Goal: Information Seeking & Learning: Compare options

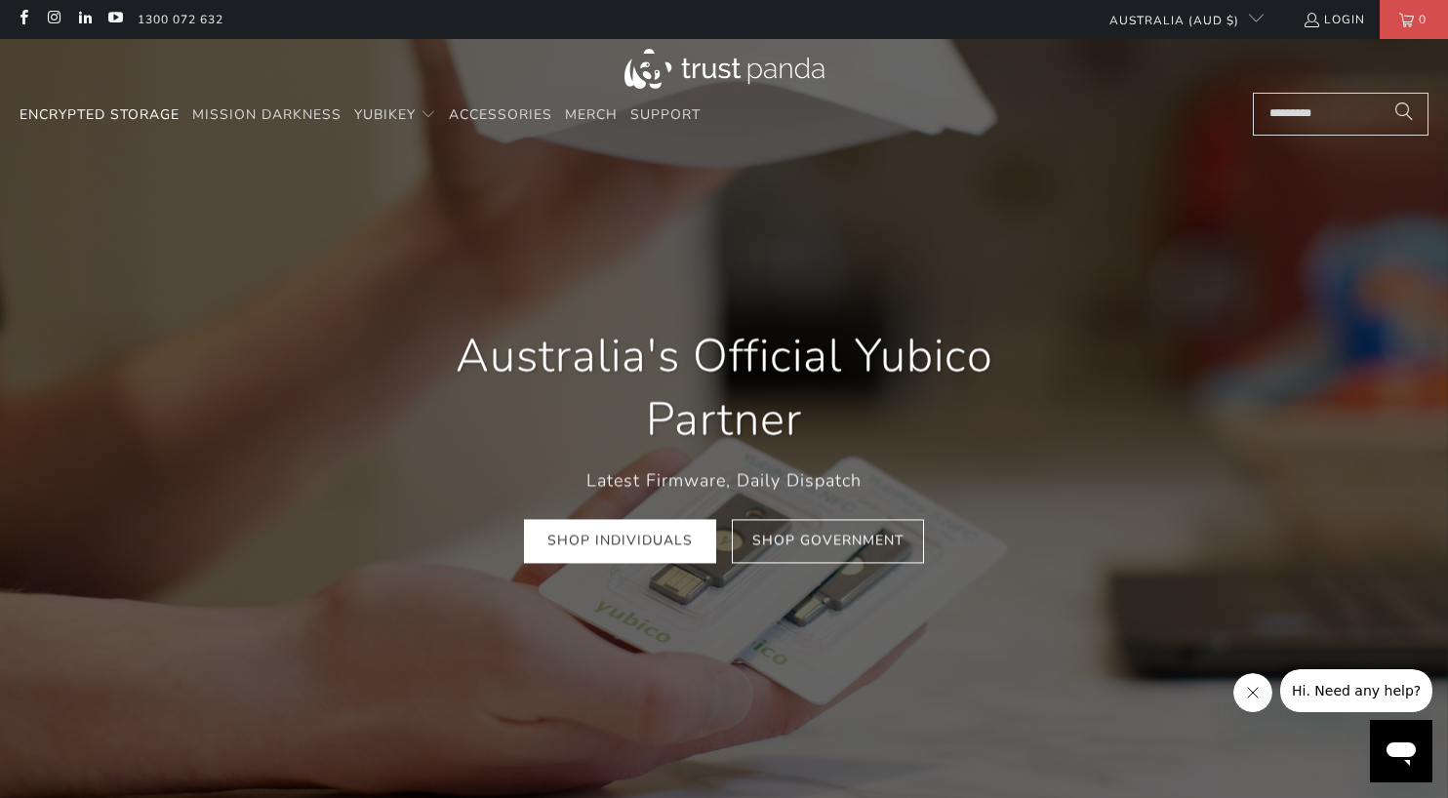
click at [170, 127] on link "Encrypted Storage" at bounding box center [100, 116] width 160 height 46
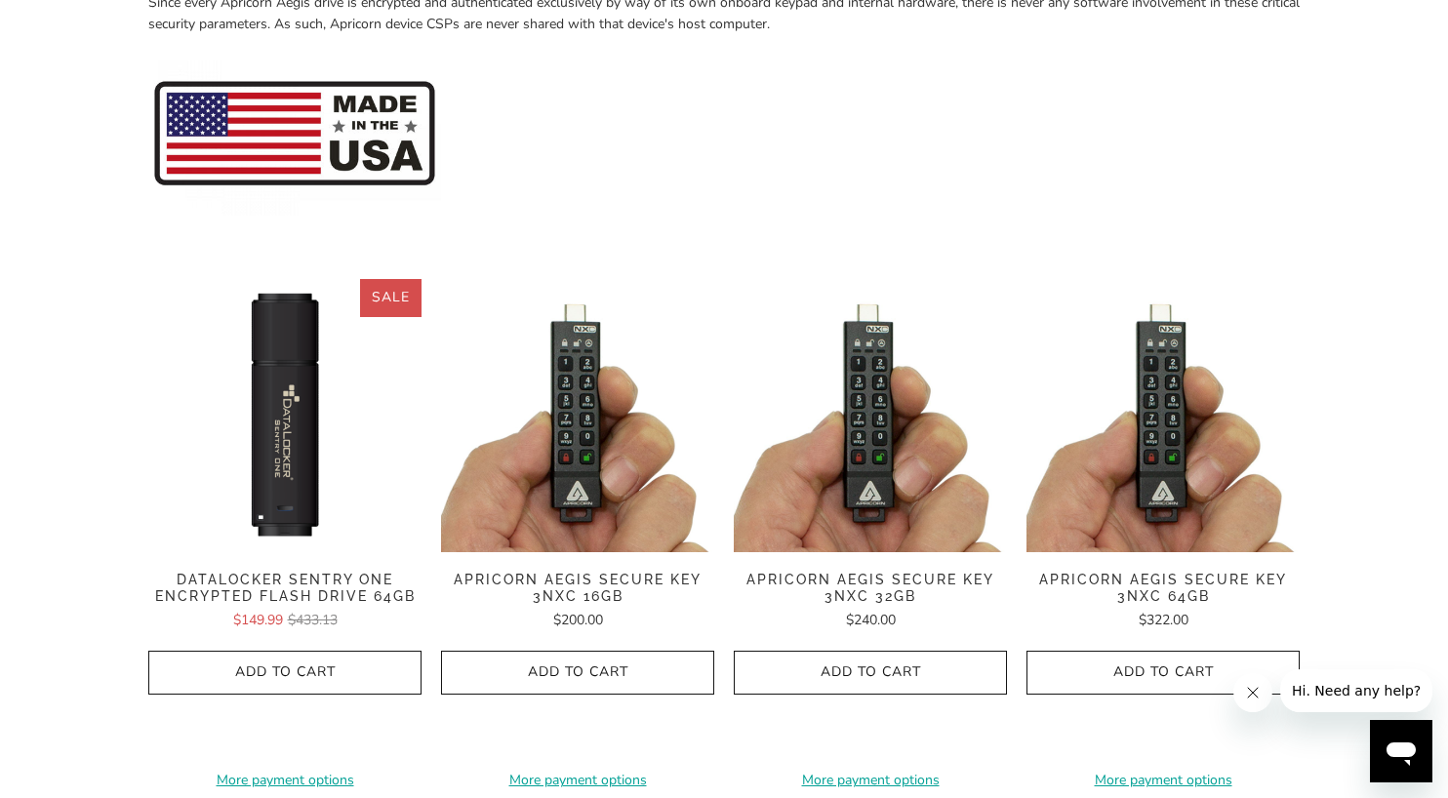
scroll to position [364, 0]
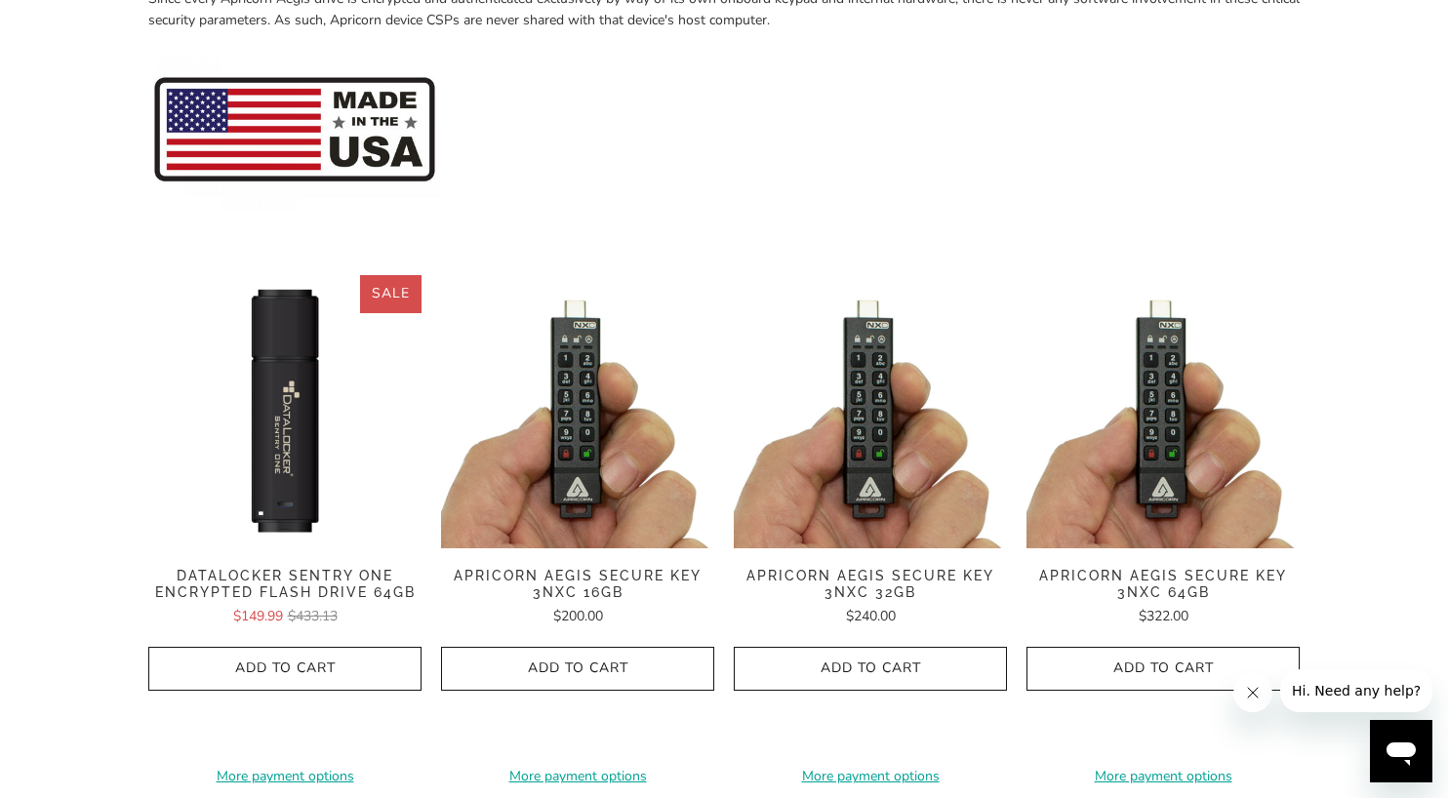
click at [296, 462] on img at bounding box center [284, 411] width 273 height 273
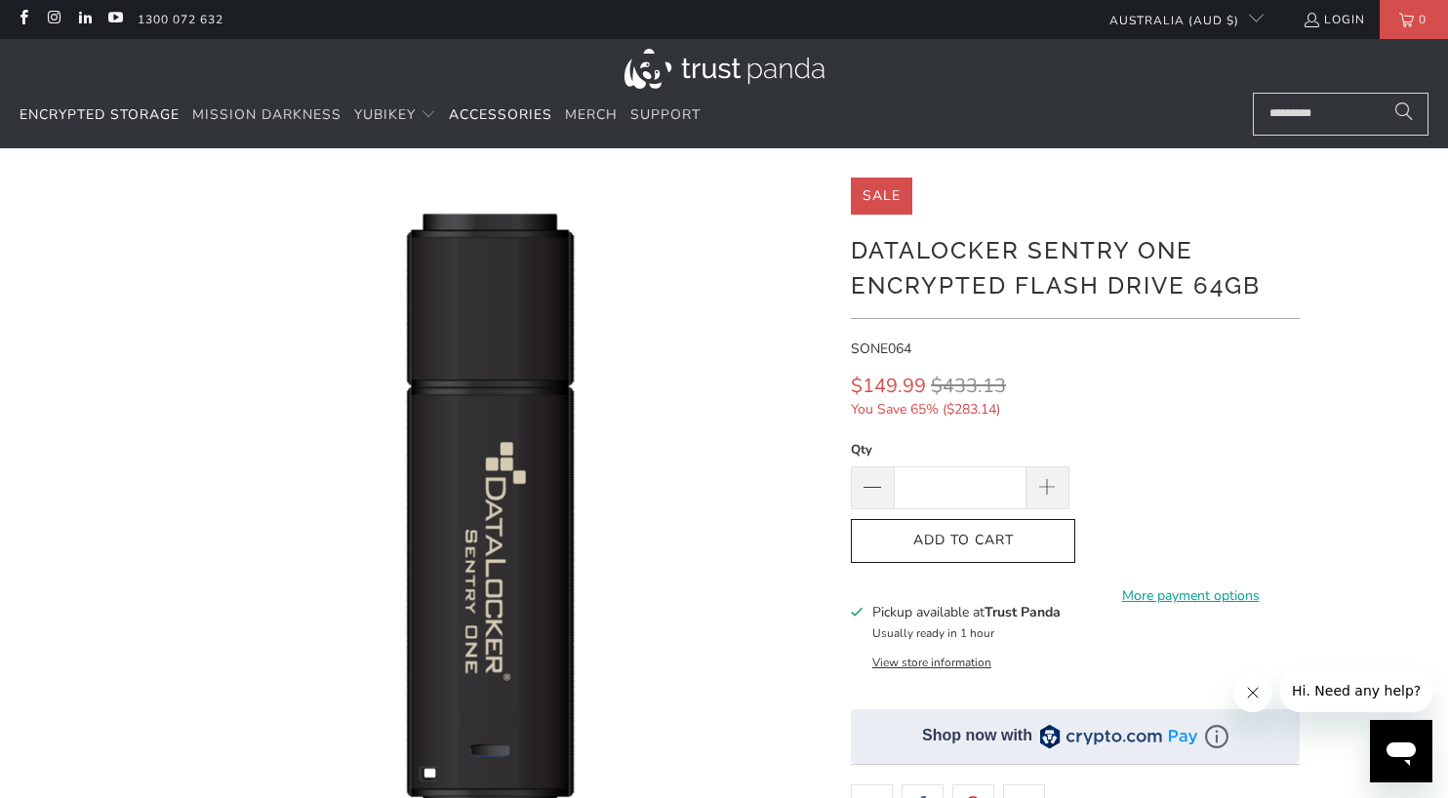
click at [516, 121] on span "Accessories" at bounding box center [500, 114] width 103 height 19
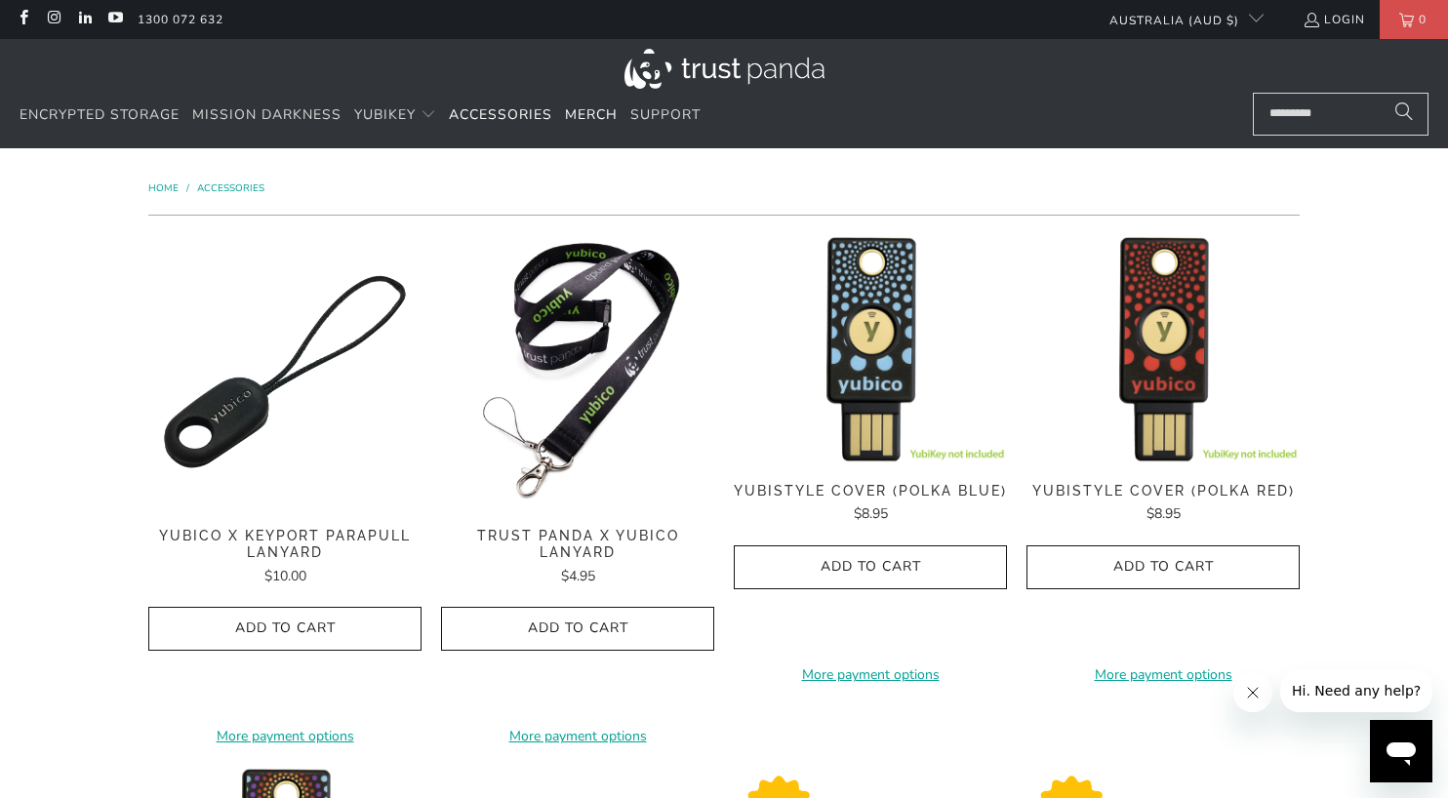
click at [583, 110] on span "Merch" at bounding box center [591, 114] width 53 height 19
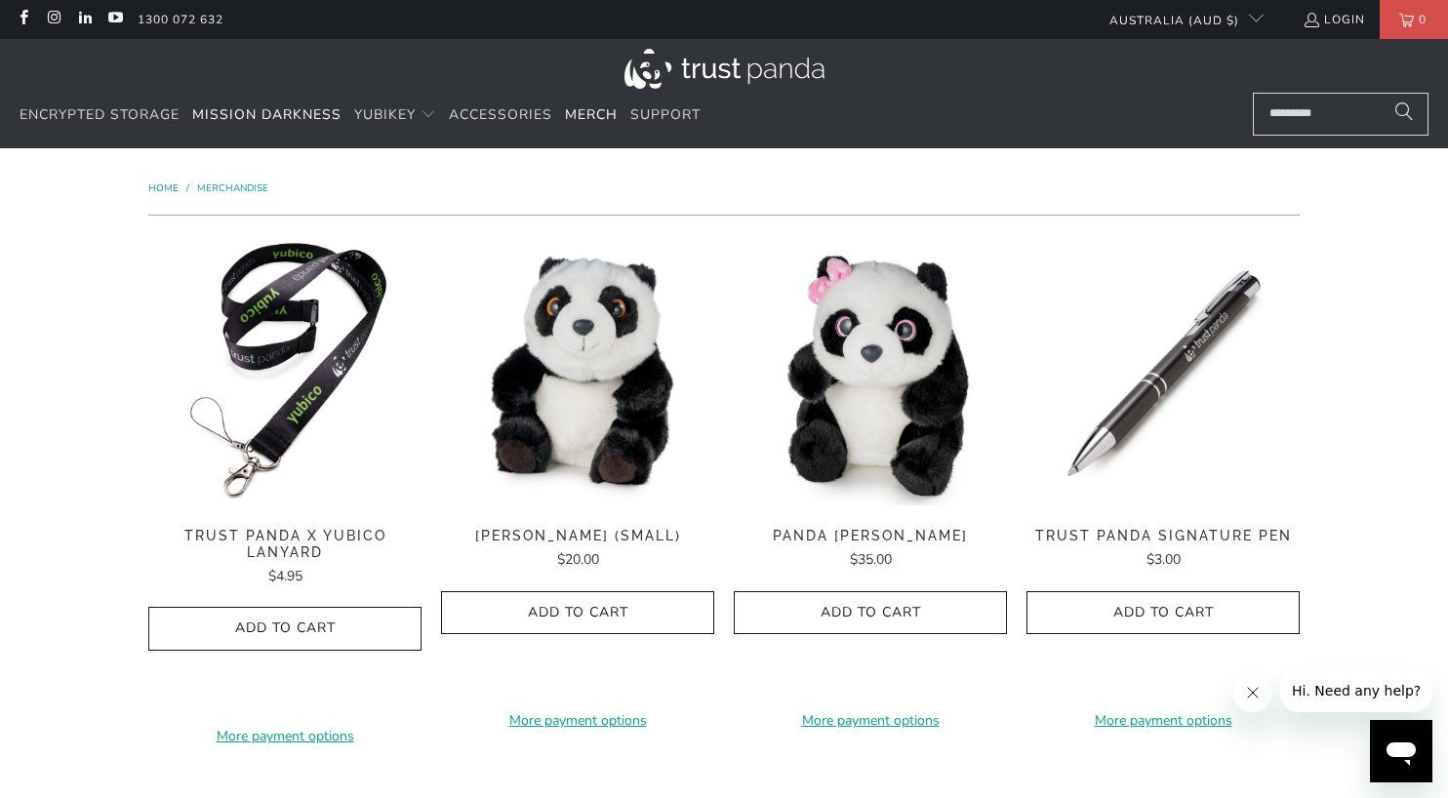
click at [305, 107] on span "Mission Darkness" at bounding box center [266, 114] width 149 height 19
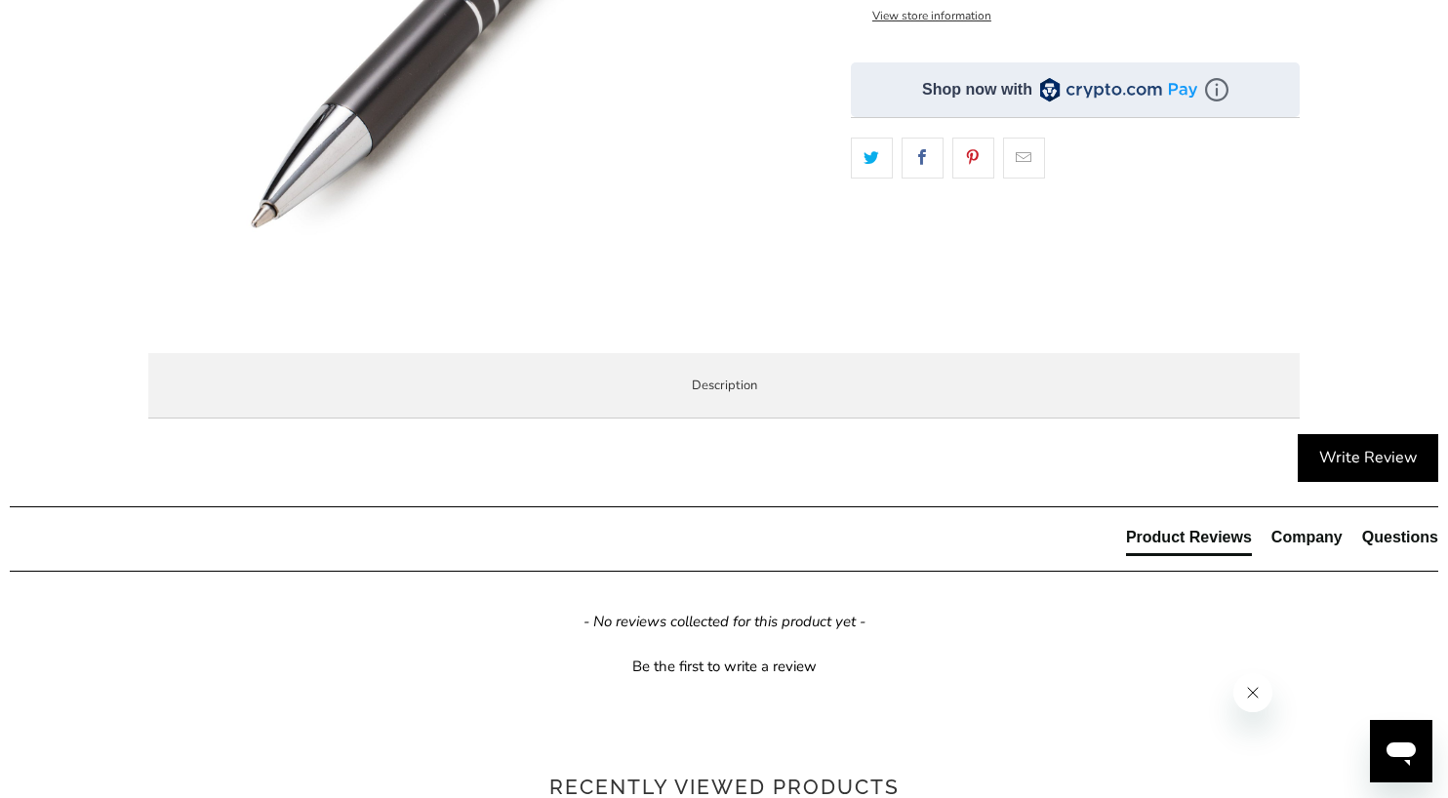
scroll to position [578, 0]
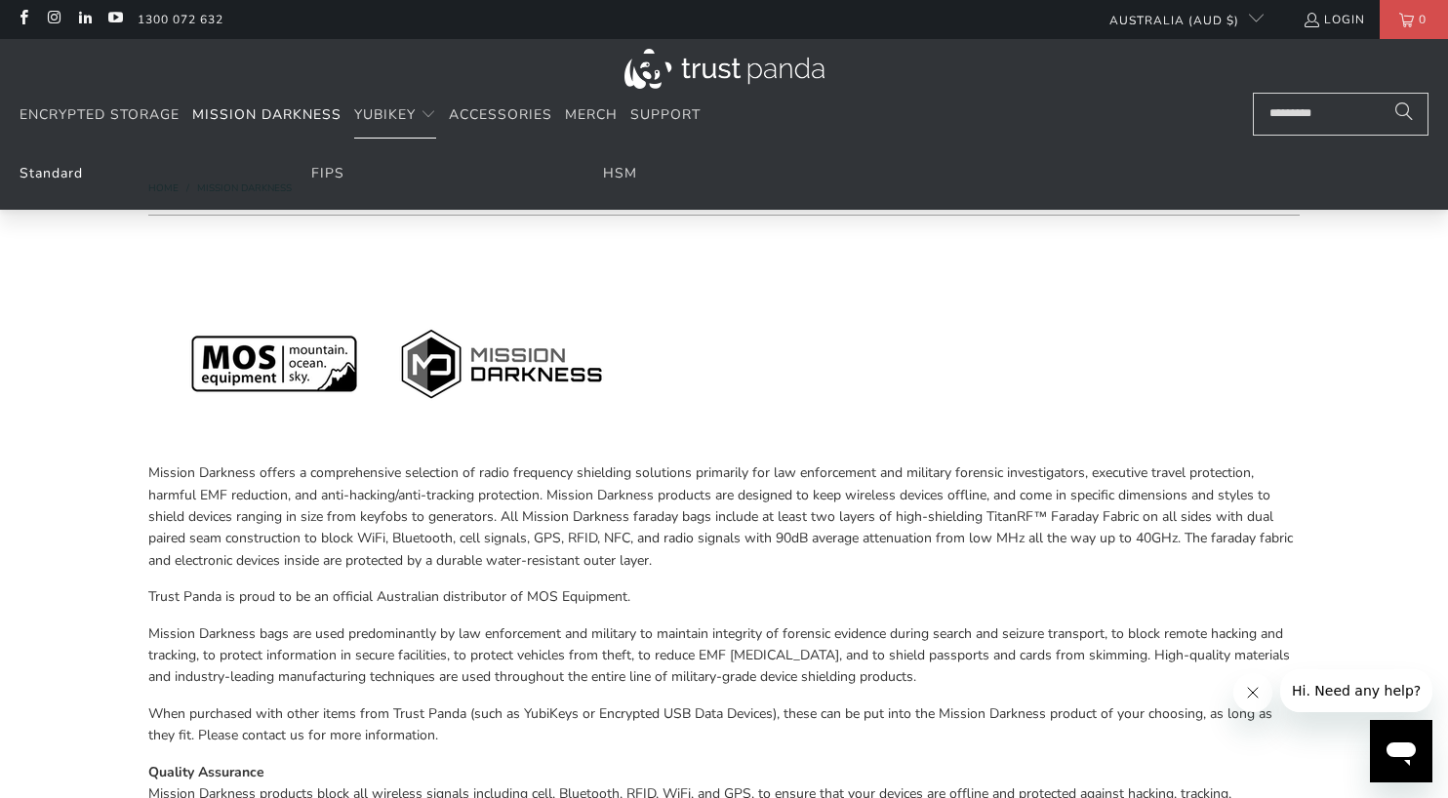
click at [62, 172] on link "Standard" at bounding box center [51, 173] width 63 height 19
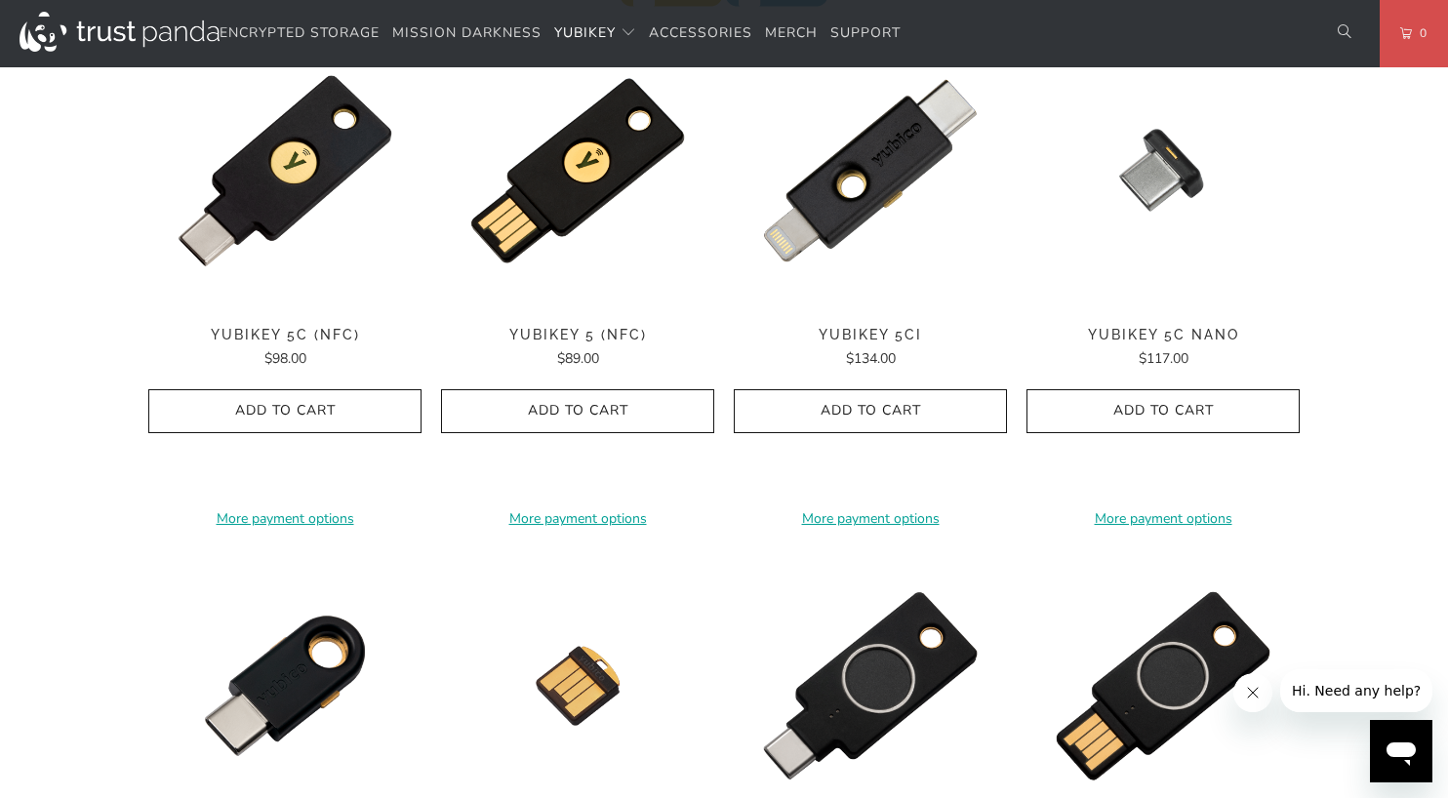
scroll to position [1025, 0]
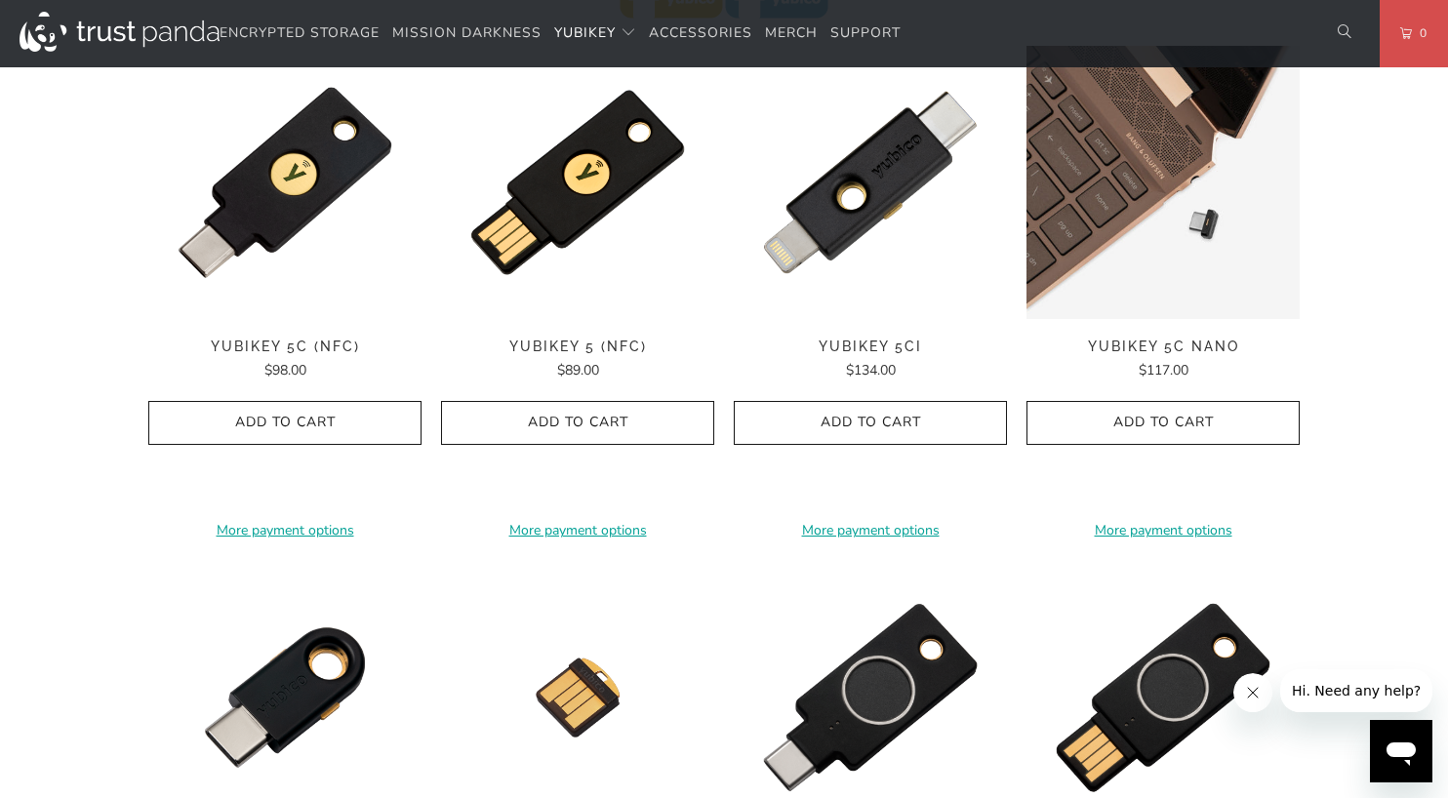
click at [1155, 193] on img at bounding box center [1162, 182] width 273 height 273
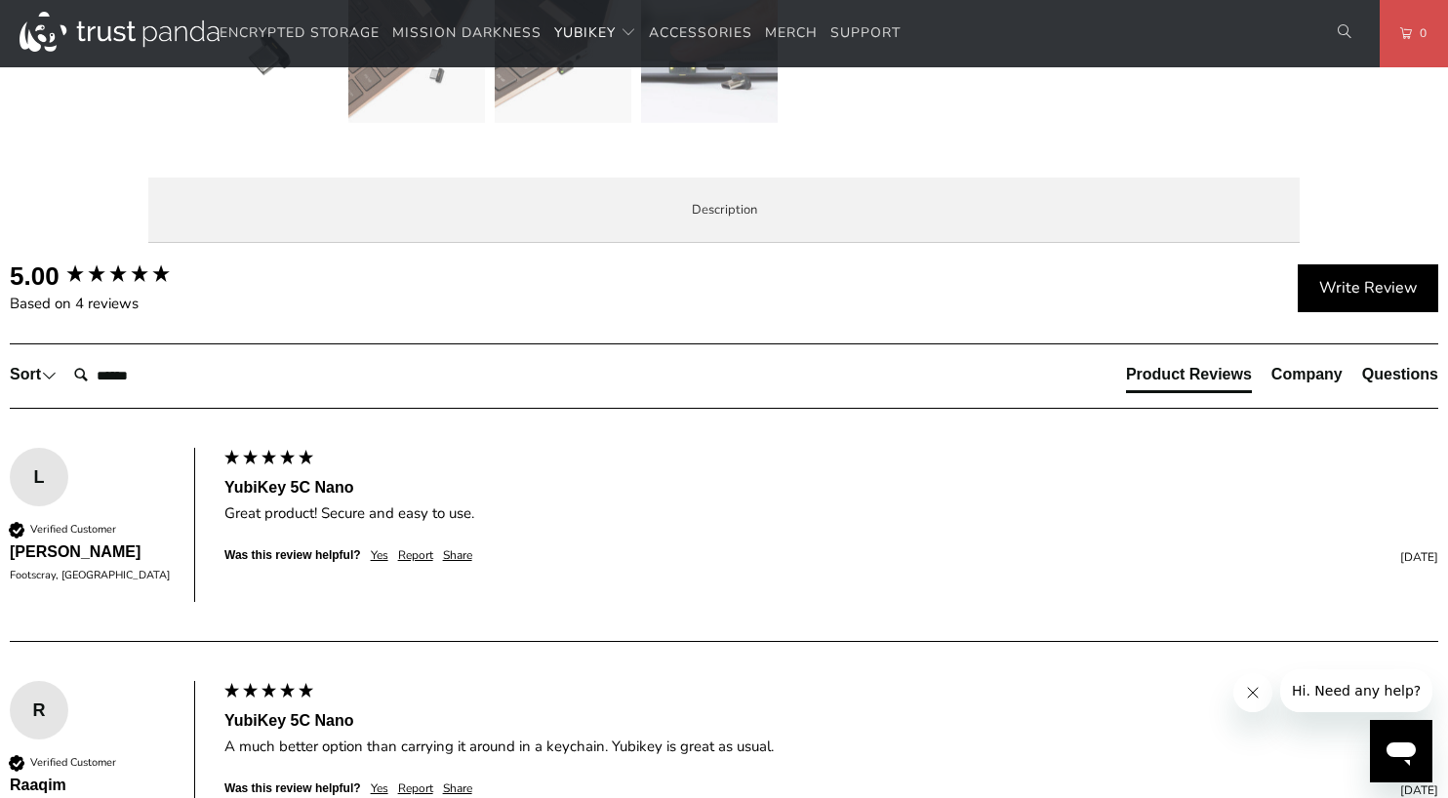
scroll to position [883, 0]
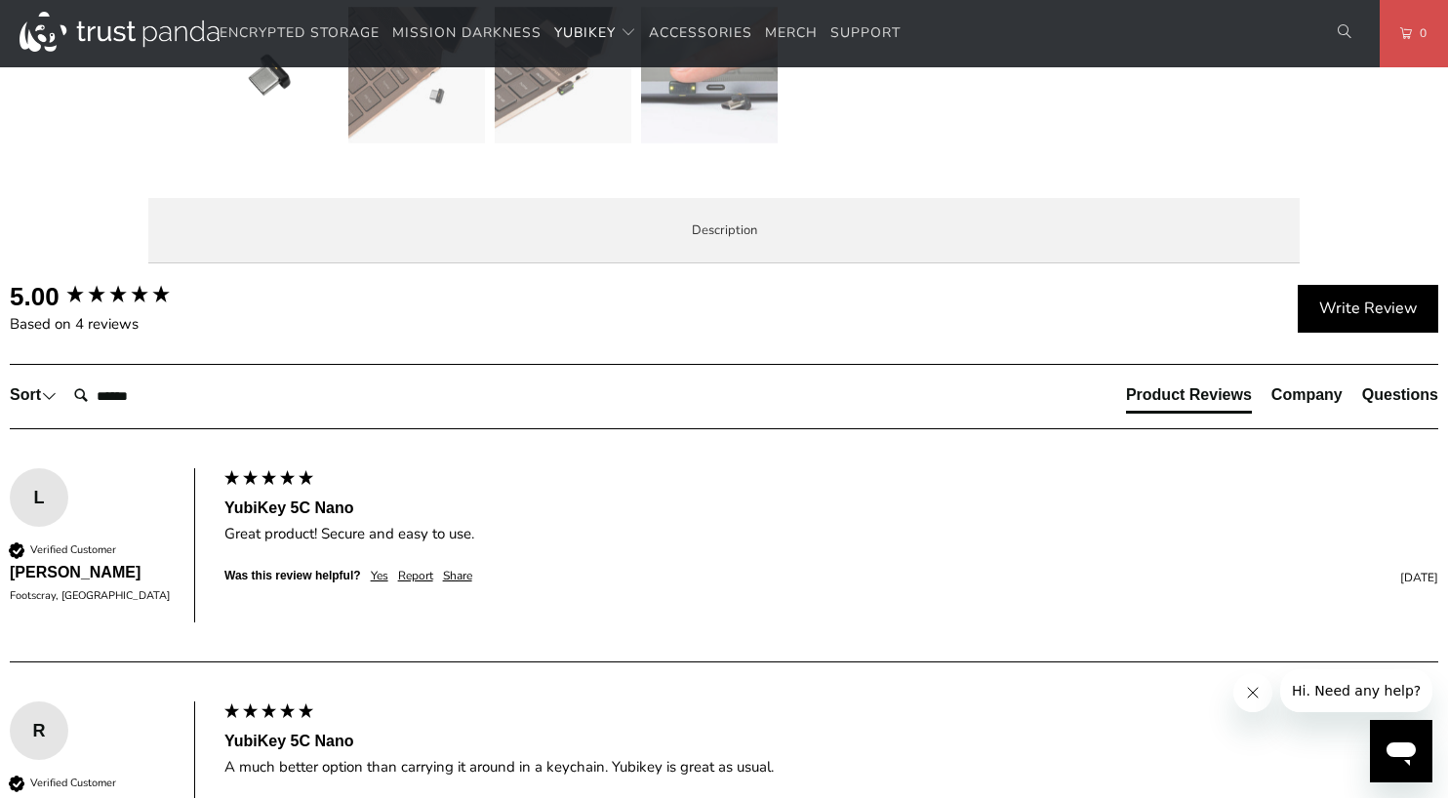
click at [0, 0] on span "Specifications" at bounding box center [0, 0] width 0 height 0
click at [0, 0] on span "Enterprise and Government" at bounding box center [0, 0] width 0 height 0
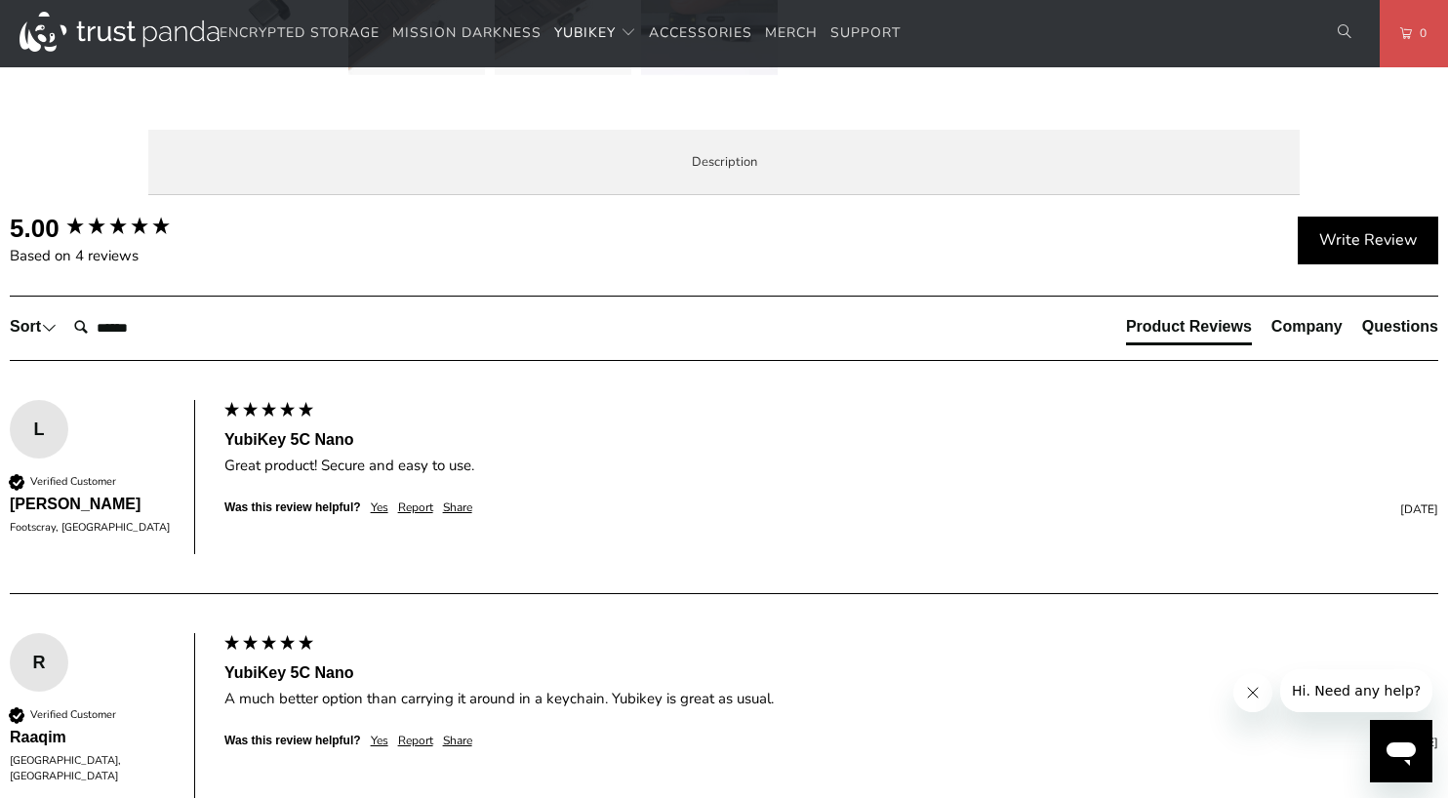
scroll to position [1016, 0]
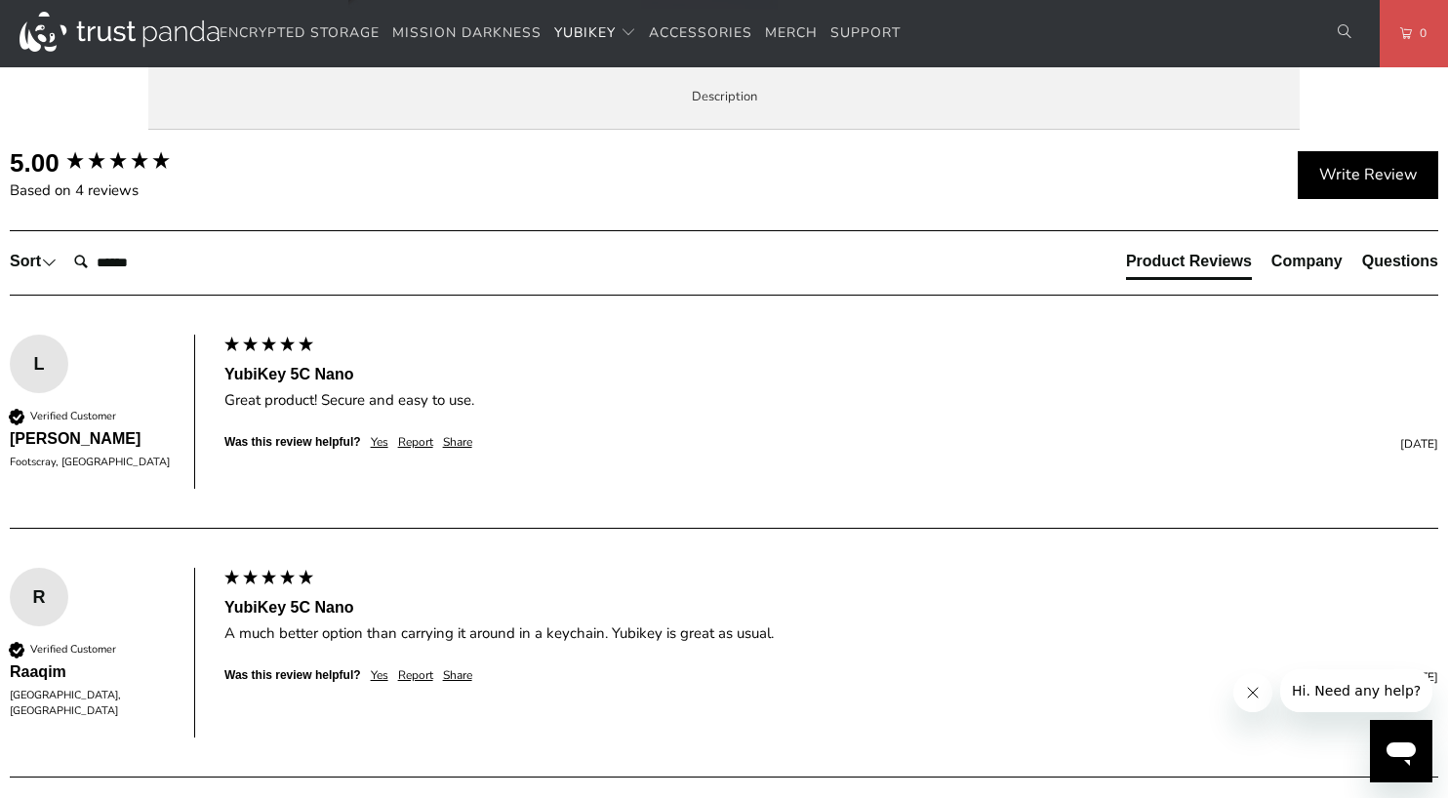
click at [0, 0] on li "Specifications" at bounding box center [0, 0] width 0 height 0
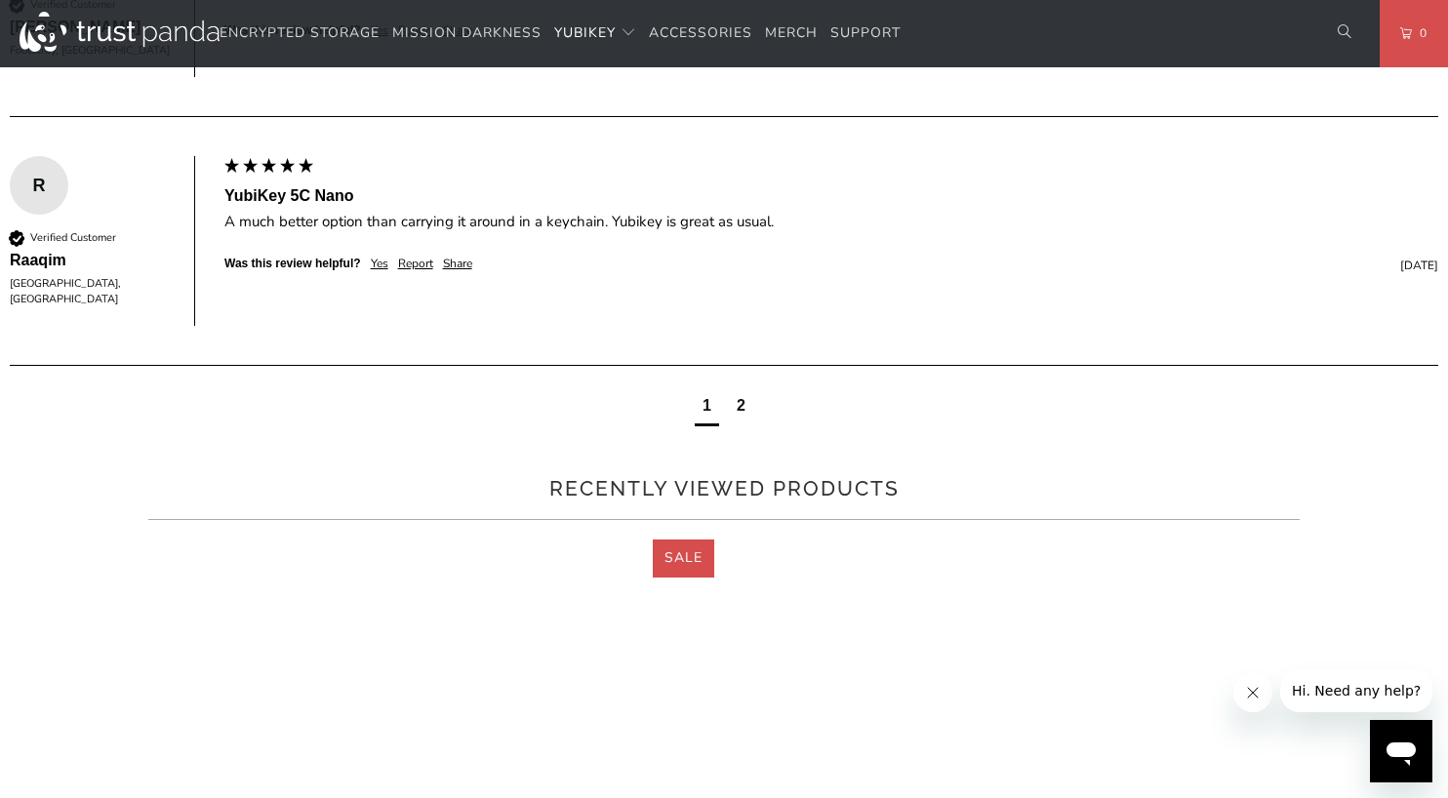
scroll to position [1434, 0]
